Goal: Information Seeking & Learning: Learn about a topic

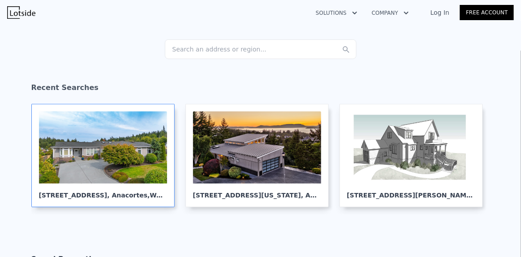
scroll to position [86, 0]
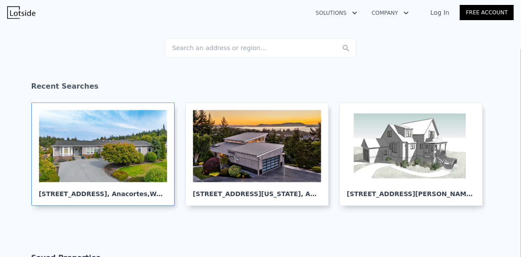
click at [94, 151] on div at bounding box center [103, 146] width 128 height 72
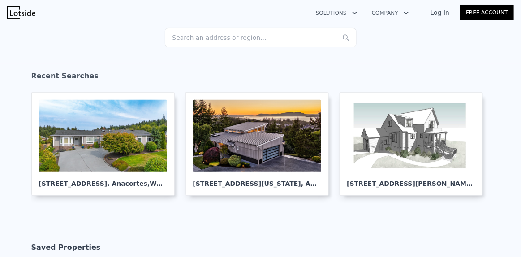
scroll to position [99, 0]
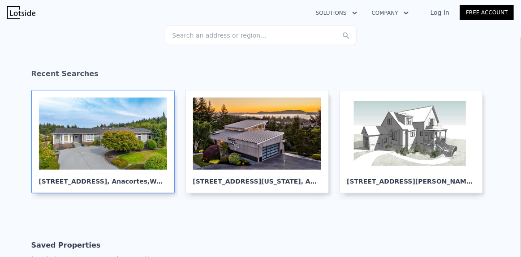
click at [117, 126] on div at bounding box center [103, 134] width 128 height 72
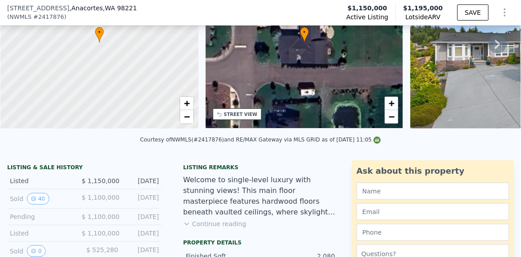
scroll to position [97, 0]
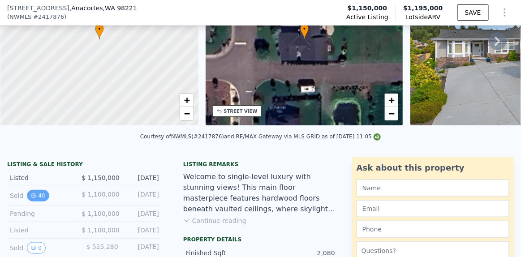
click at [42, 202] on button "40" at bounding box center [38, 196] width 22 height 12
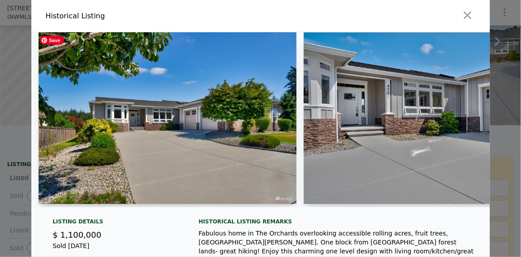
click at [173, 138] on img at bounding box center [168, 118] width 259 height 172
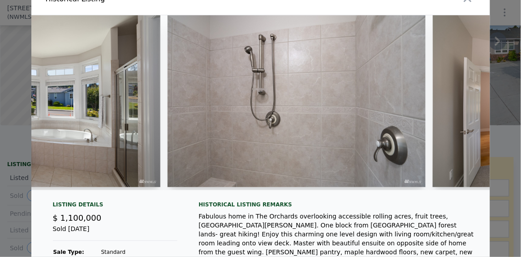
scroll to position [0, 5510]
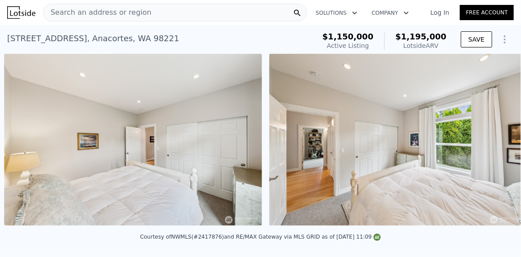
scroll to position [0, 5951]
click at [20, 141] on icon at bounding box center [23, 142] width 18 height 18
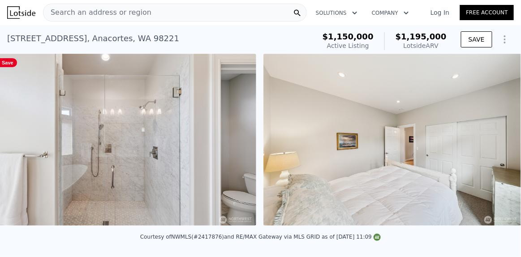
scroll to position [0, 5686]
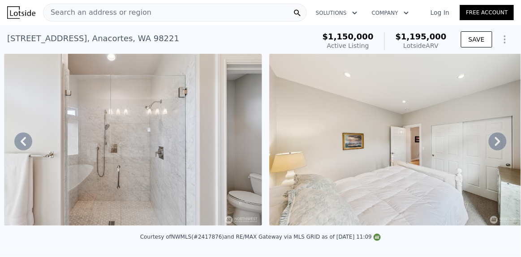
click at [20, 141] on div "• + − • + − STREET VIEW Loading... SATELLITE VIEW" at bounding box center [260, 141] width 521 height 175
click at [20, 141] on icon at bounding box center [23, 142] width 18 height 18
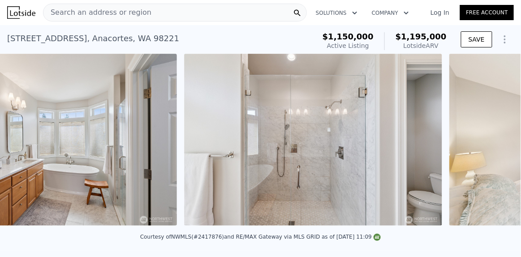
click at [20, 141] on img at bounding box center [48, 140] width 258 height 172
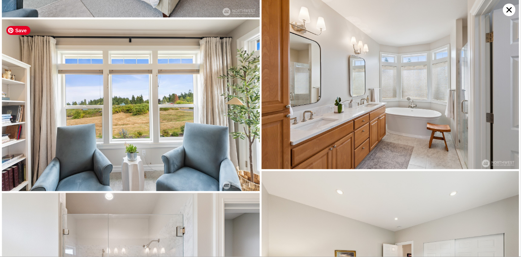
scroll to position [1567, 0]
